Goal: Navigation & Orientation: Find specific page/section

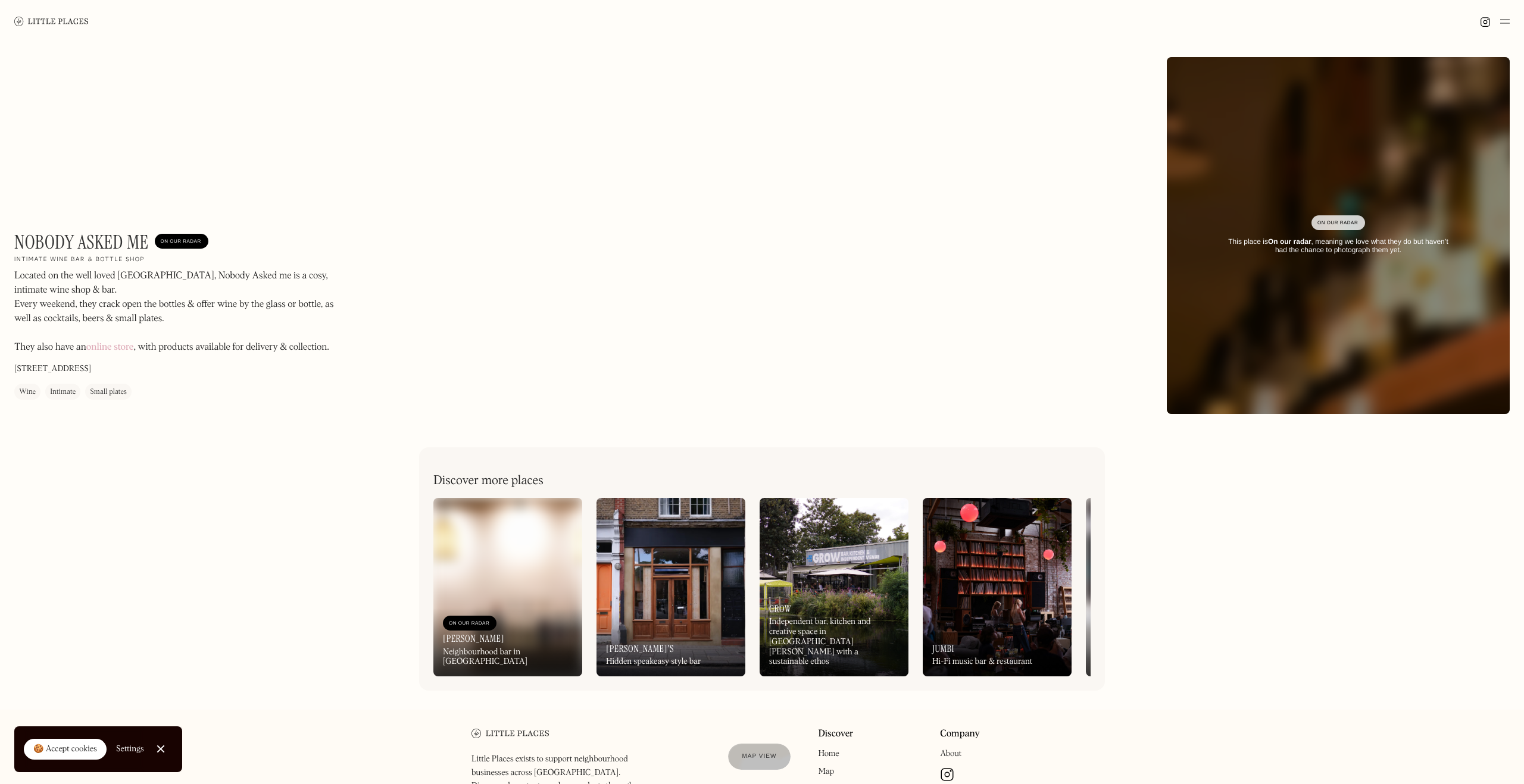
click at [79, 23] on img at bounding box center [52, 21] width 75 height 9
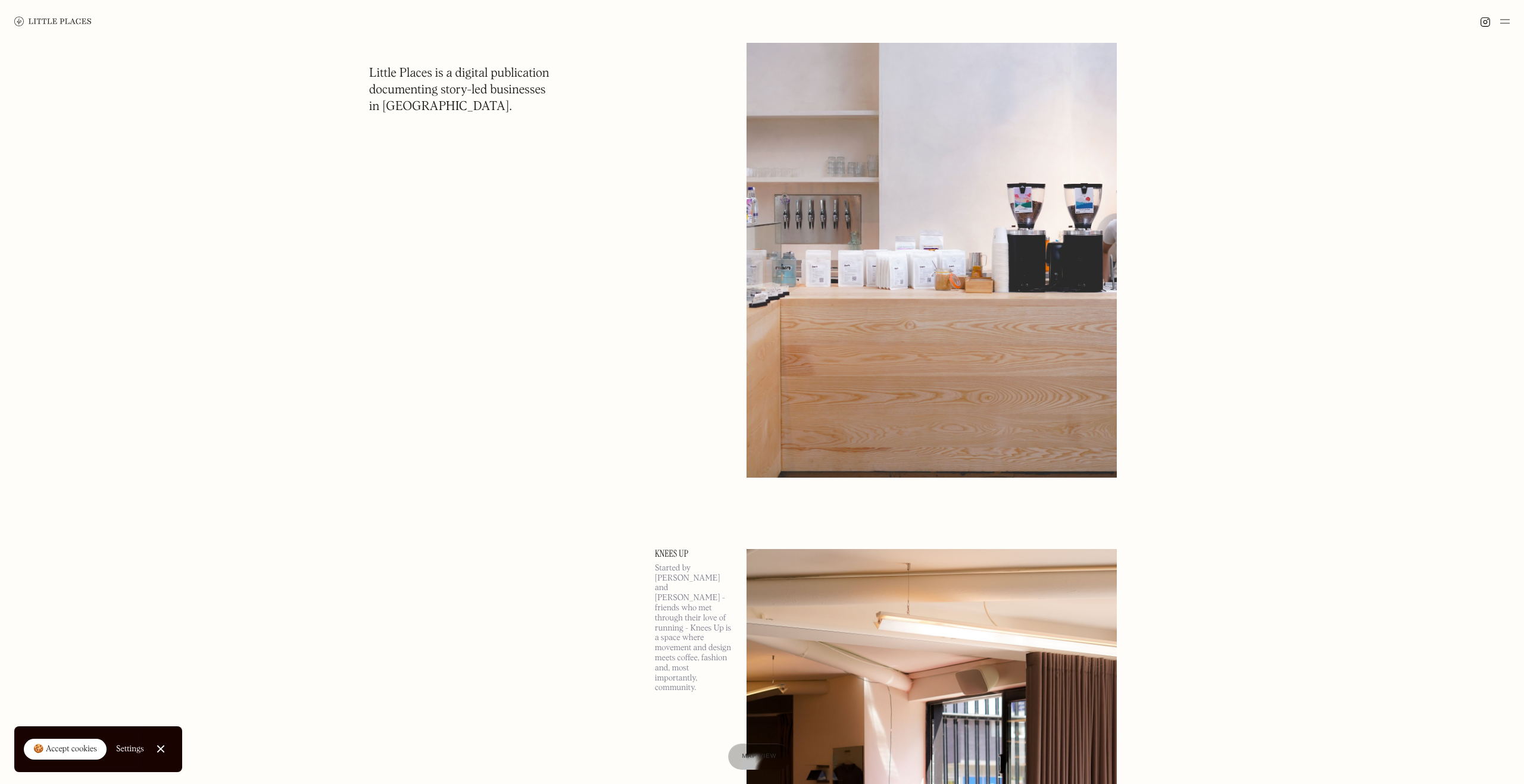
scroll to position [1997, 0]
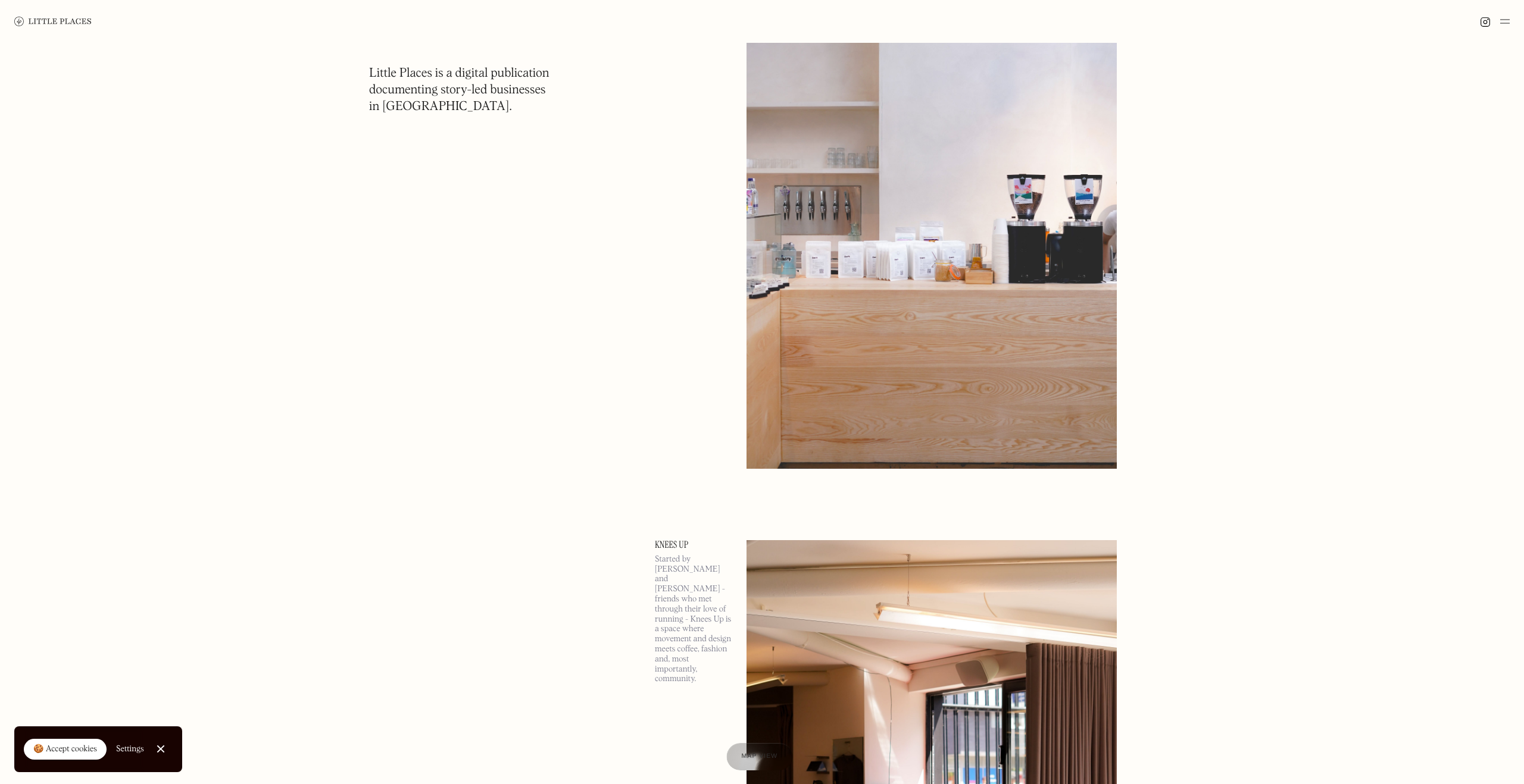
click at [749, 757] on span "Map view" at bounding box center [759, 757] width 37 height 7
